Goal: Complete application form: Complete application form

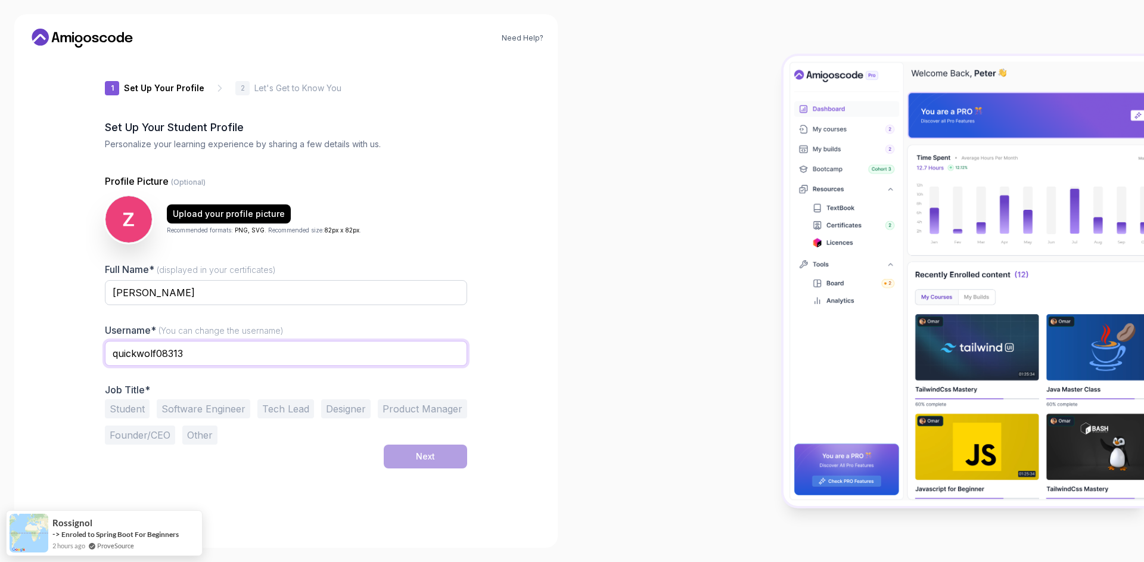
click at [191, 354] on input "quickwolf08313" at bounding box center [286, 353] width 362 height 25
drag, startPoint x: 207, startPoint y: 354, endPoint x: 30, endPoint y: 355, distance: 177.5
click at [30, 355] on div "Need Help? 1 Set Up Your Profile 1 Set Up Your Profile 2 Let's Get to Know You …" at bounding box center [285, 280] width 543 height 533
drag, startPoint x: 195, startPoint y: 299, endPoint x: 95, endPoint y: 296, distance: 99.5
click at [95, 296] on div "1 Set Up Your Profile 1 Set Up Your Profile 2 Let's Get to Know You Set Up Your…" at bounding box center [286, 295] width 400 height 476
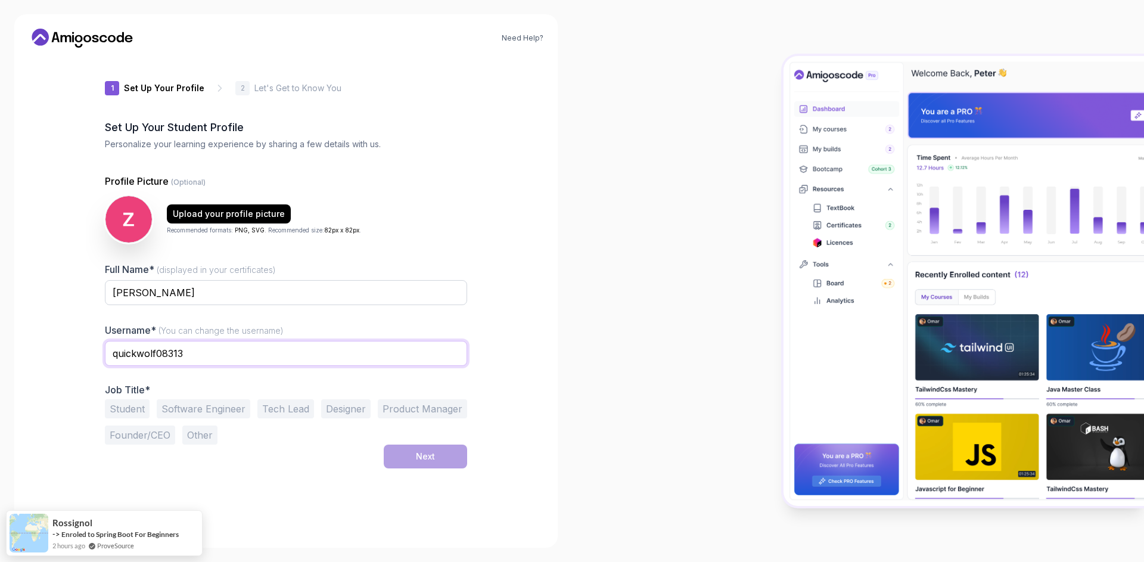
click at [160, 359] on input "quickwolf08313" at bounding box center [286, 353] width 362 height 25
paste input "I hope you are doing well. My name is [PERSON_NAME], and I am a Java developer …"
drag, startPoint x: 179, startPoint y: 290, endPoint x: 81, endPoint y: 285, distance: 98.4
click at [81, 285] on div "Need Help? 1 Set Up Your Profile 1 Set Up Your Profile 2 Let's Get to Know You …" at bounding box center [285, 280] width 543 height 533
click at [151, 358] on input "I hope you are doing well. My name is [PERSON_NAME], and I am a Java developer …" at bounding box center [286, 353] width 362 height 25
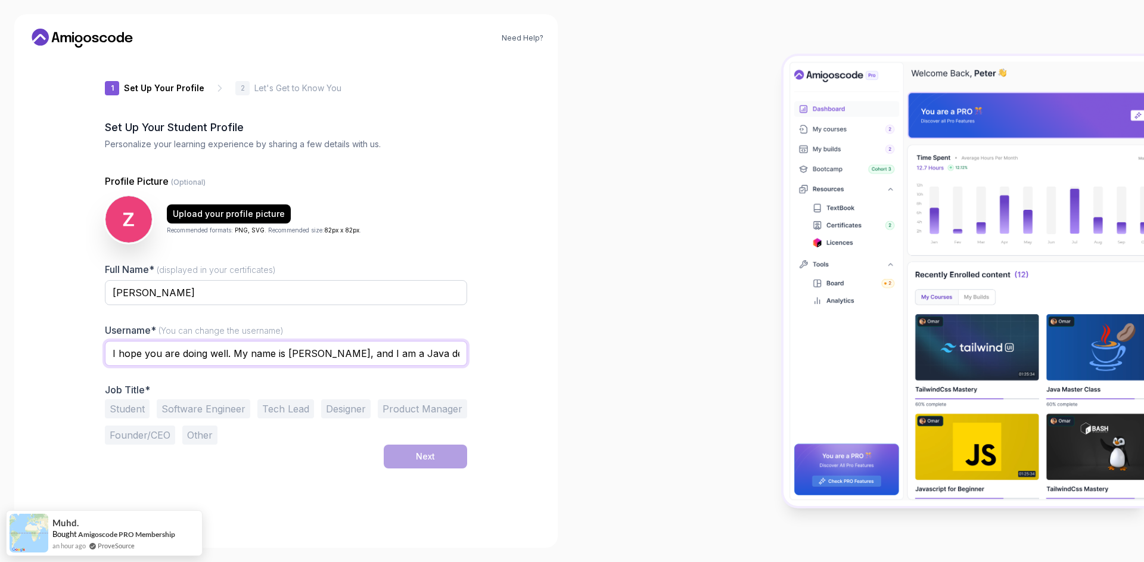
paste input "[PERSON_NAME]"
click at [145, 349] on input "[PERSON_NAME]" at bounding box center [286, 353] width 362 height 25
click at [147, 353] on input "[PERSON_NAME]" at bounding box center [286, 353] width 362 height 25
click at [145, 352] on input "[PERSON_NAME]" at bounding box center [286, 353] width 362 height 25
click at [144, 354] on input "[PERSON_NAME]" at bounding box center [286, 353] width 362 height 25
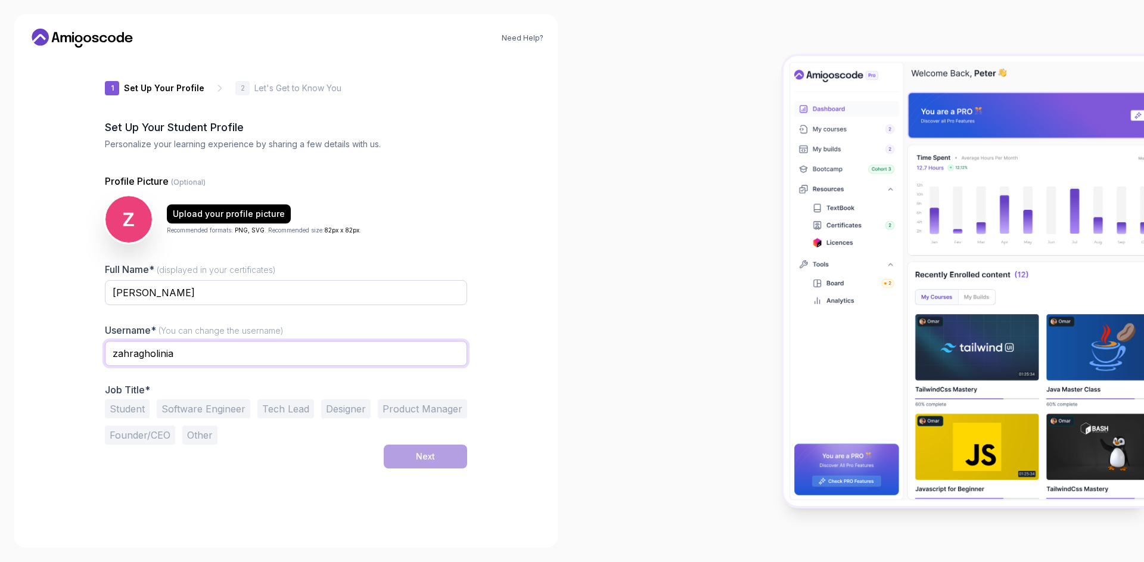
type input "zahragholinia"
click at [131, 219] on img at bounding box center [128, 219] width 49 height 49
click at [126, 217] on img at bounding box center [128, 219] width 49 height 49
click at [133, 232] on img at bounding box center [128, 219] width 49 height 49
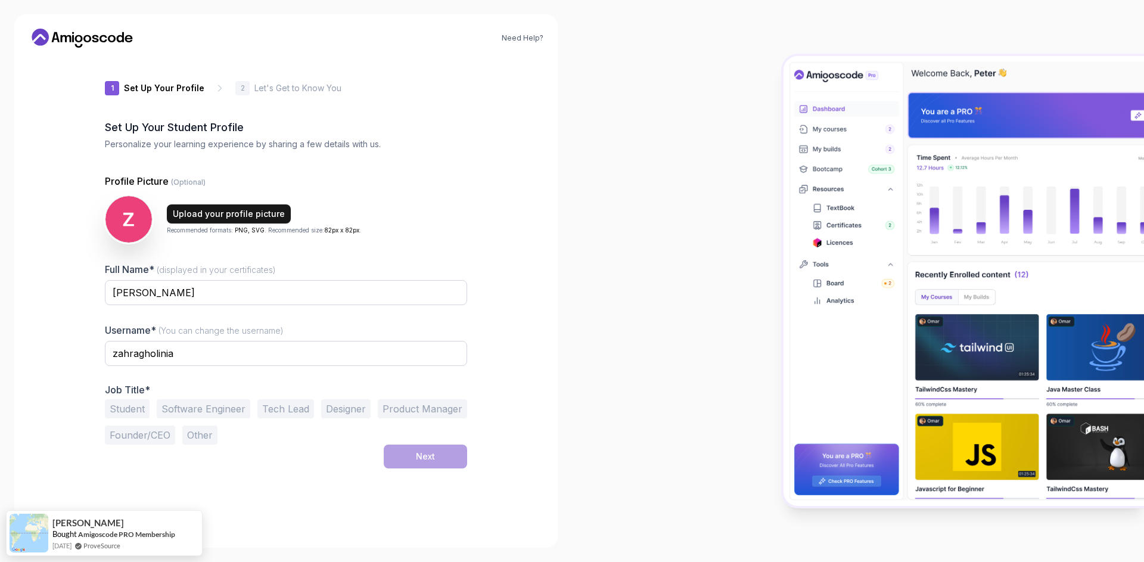
click at [180, 219] on div "Upload your profile picture" at bounding box center [229, 214] width 112 height 12
click at [212, 410] on button "Software Engineer" at bounding box center [204, 408] width 94 height 19
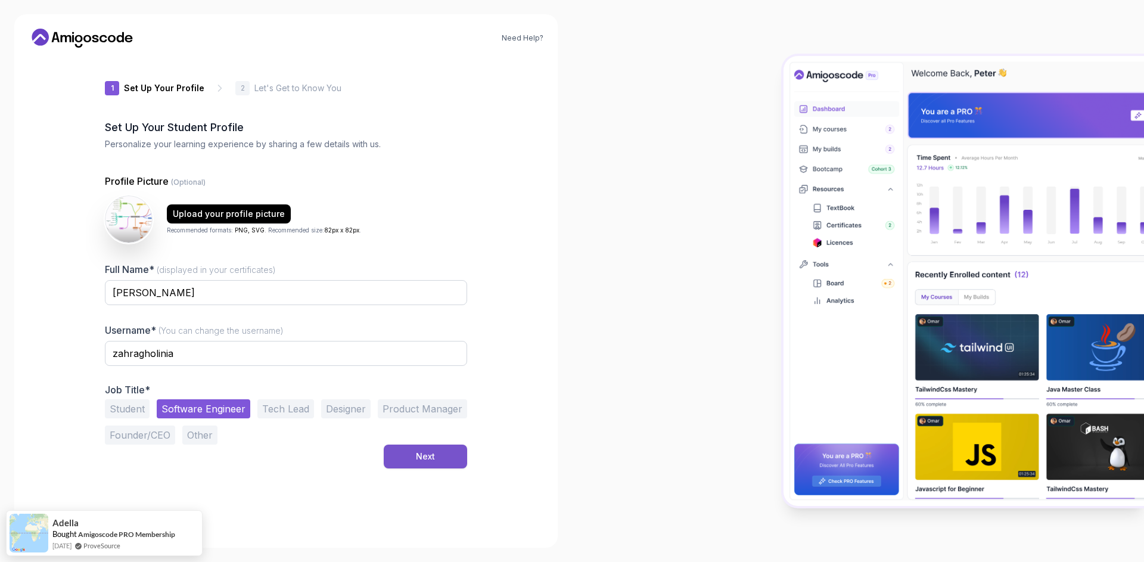
click at [435, 459] on button "Next" at bounding box center [425, 456] width 83 height 24
click at [427, 448] on button "Next" at bounding box center [425, 456] width 83 height 24
click at [417, 451] on div "Next" at bounding box center [425, 456] width 19 height 12
click at [457, 457] on button "Next" at bounding box center [425, 456] width 83 height 24
click at [448, 458] on button "Next" at bounding box center [425, 456] width 83 height 24
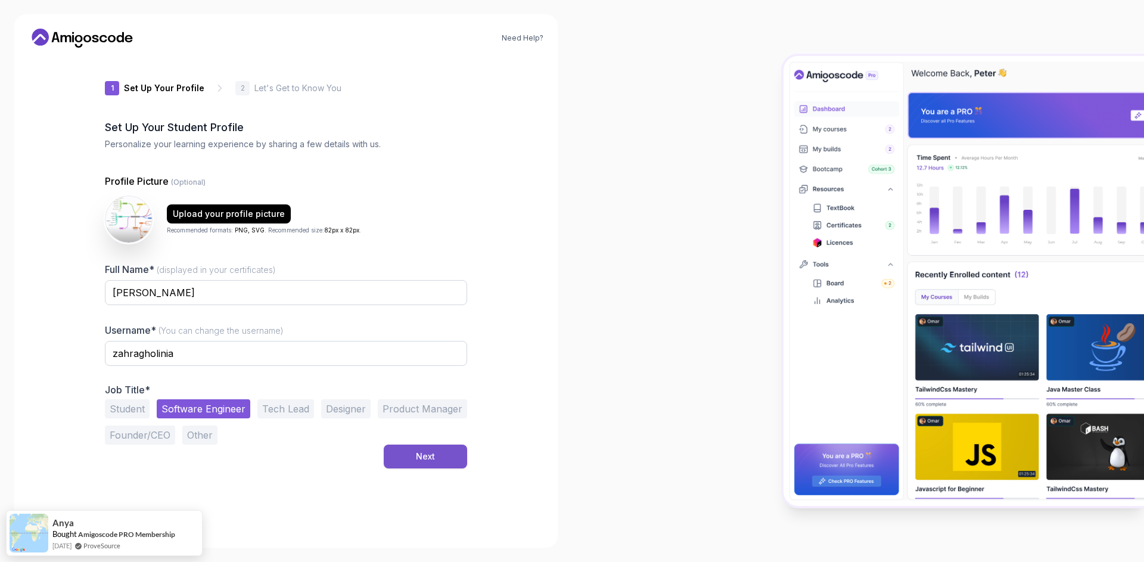
click at [448, 459] on button "Next" at bounding box center [425, 456] width 83 height 24
